Goal: Answer question/provide support

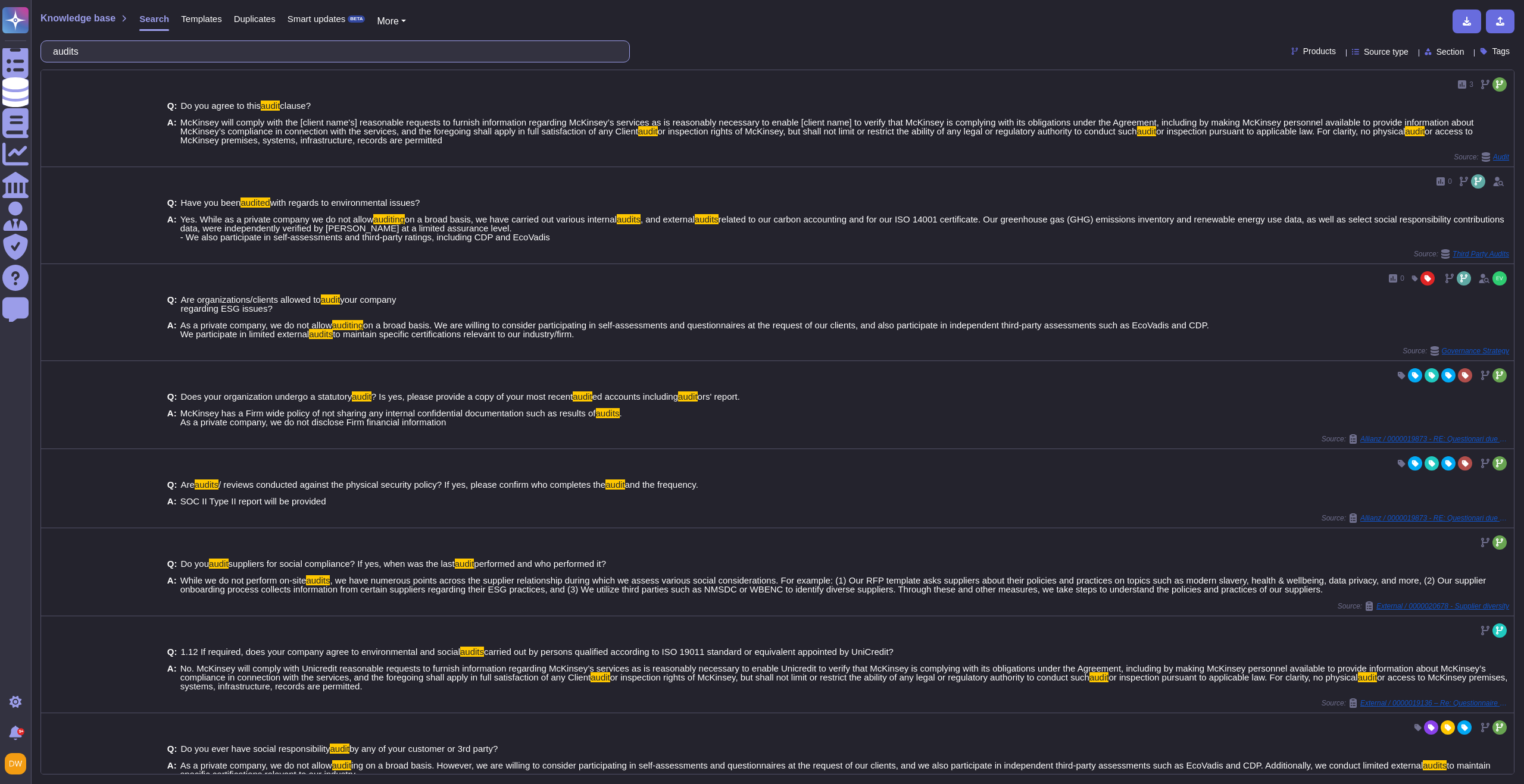
click at [190, 58] on input "audits" at bounding box center [333, 51] width 570 height 21
paste input "Corporate Registration Number"
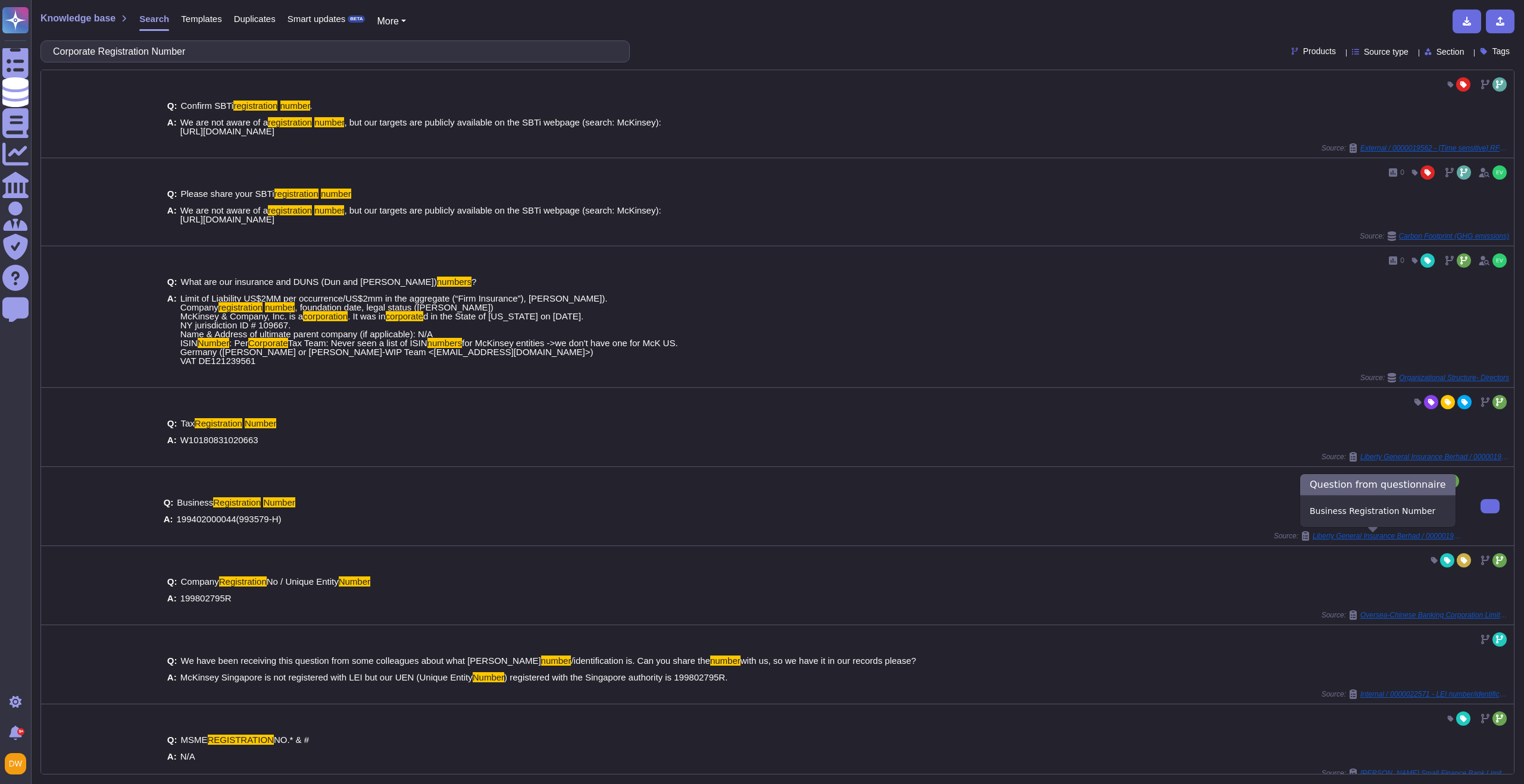
type input "Corporate Registration Number"
click at [1379, 535] on span "Liberty General Insurance Berhad / 0000019169 - RE: [EXT]IA Supporting Document" at bounding box center [1388, 536] width 149 height 7
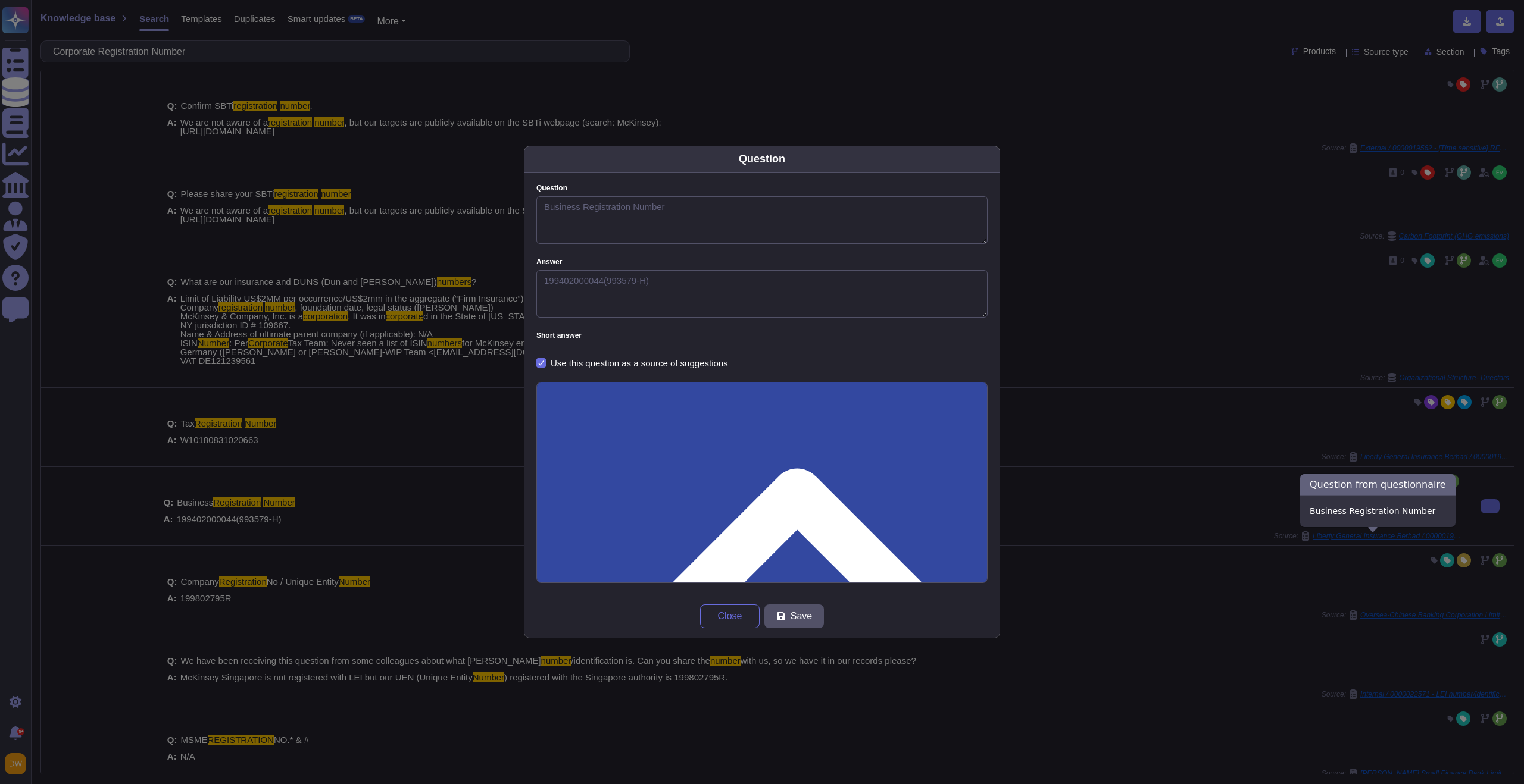
type textarea "Business Registration Number"
type textarea "199402000044(993579-H)"
click at [727, 617] on span "Close" at bounding box center [731, 617] width 25 height 10
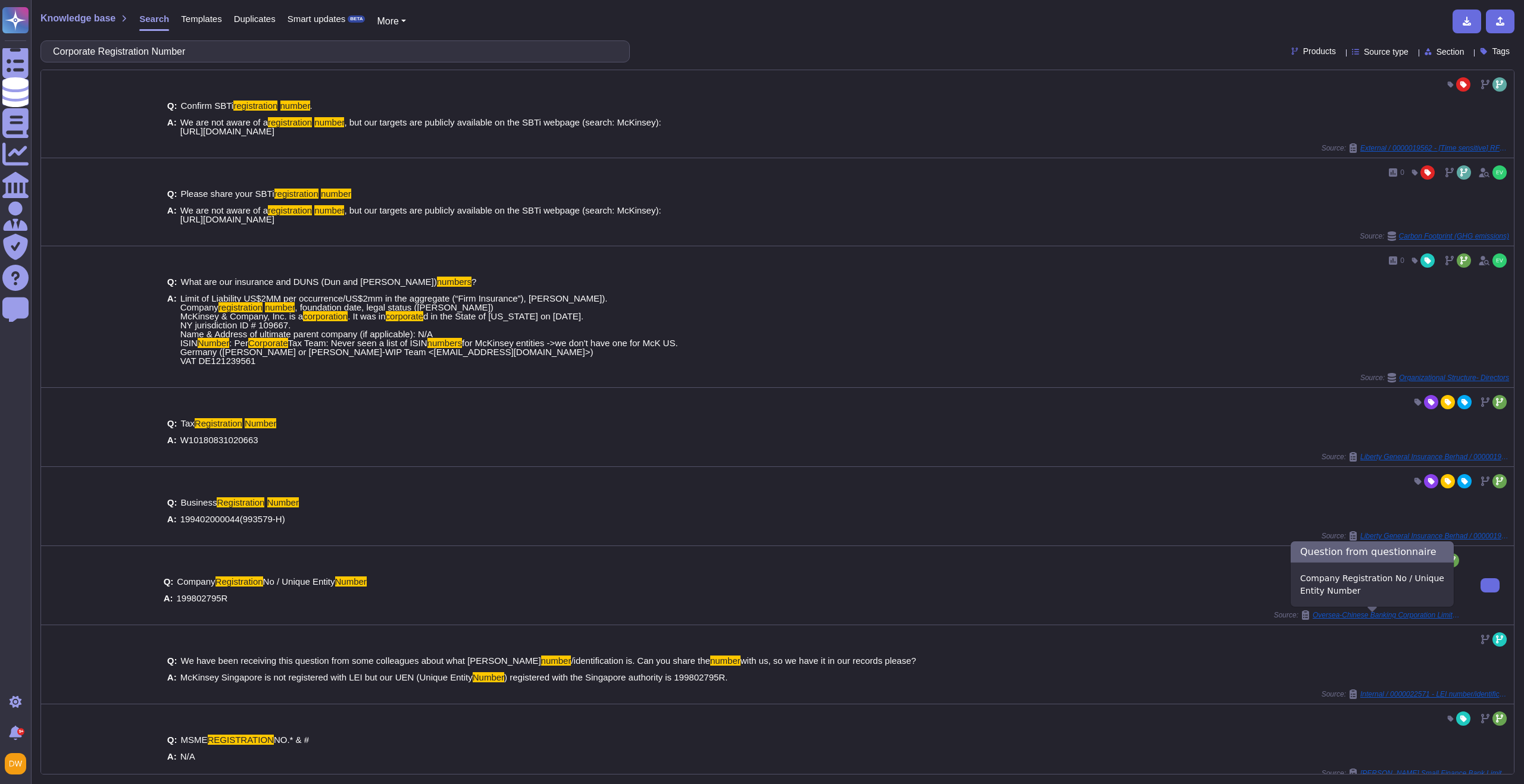
click at [1401, 616] on span "Oversea-Chinese Banking Corporation Limited / 0000015868 - RE: Time-sensitive |…" at bounding box center [1388, 615] width 149 height 7
click at [1324, 616] on span "Oversea-Chinese Banking Corporation Limited / 0000015868 - RE: Time-sensitive |…" at bounding box center [1388, 615] width 149 height 7
click at [1369, 618] on span "Oversea-Chinese Banking Corporation Limited / 0000015868 - RE: Time-sensitive |…" at bounding box center [1388, 615] width 149 height 7
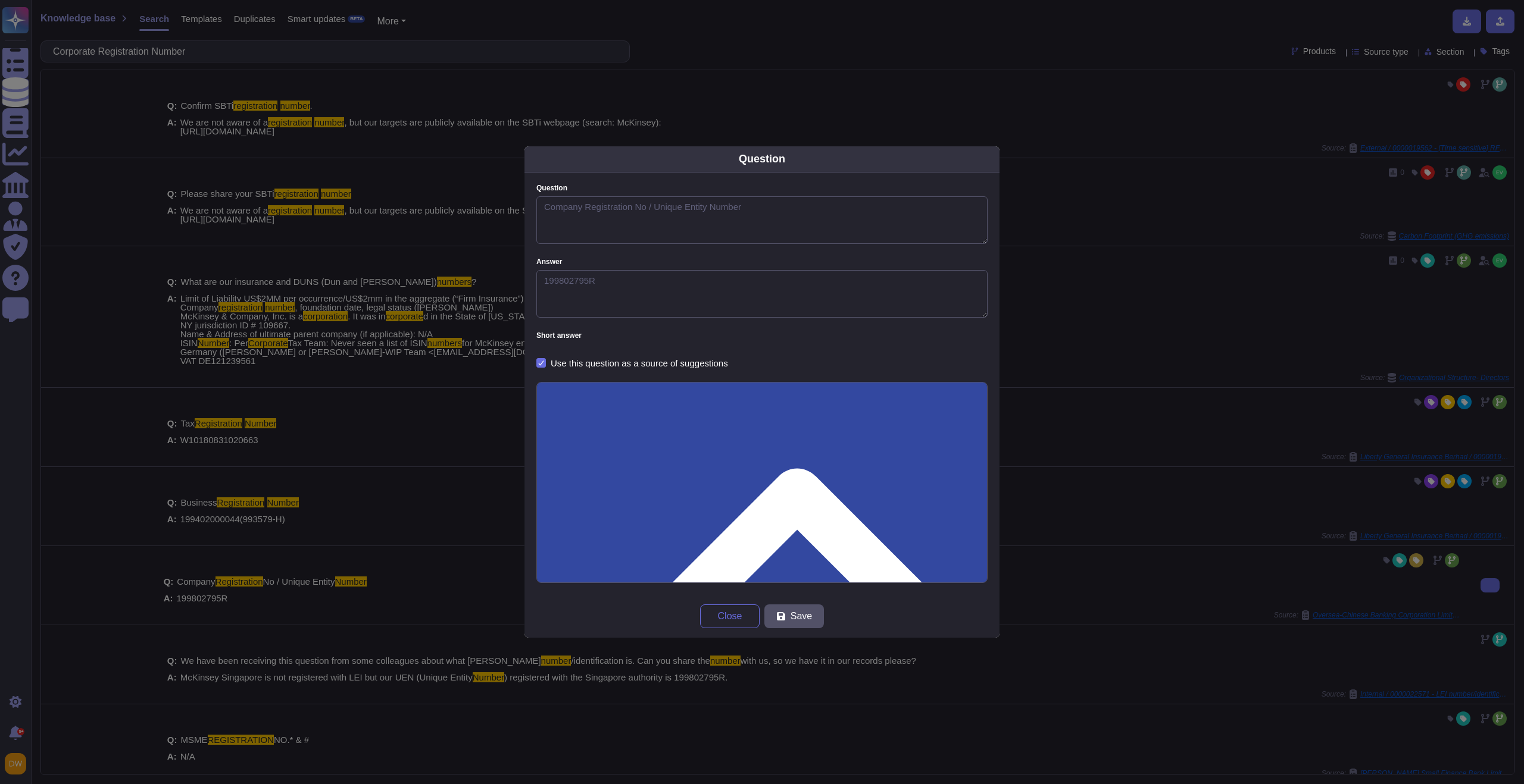
type textarea "Company Registration No / Unique Entity Number"
type textarea "199802795R"
click at [735, 610] on button "Close" at bounding box center [730, 616] width 60 height 24
